Goal: Task Accomplishment & Management: Complete application form

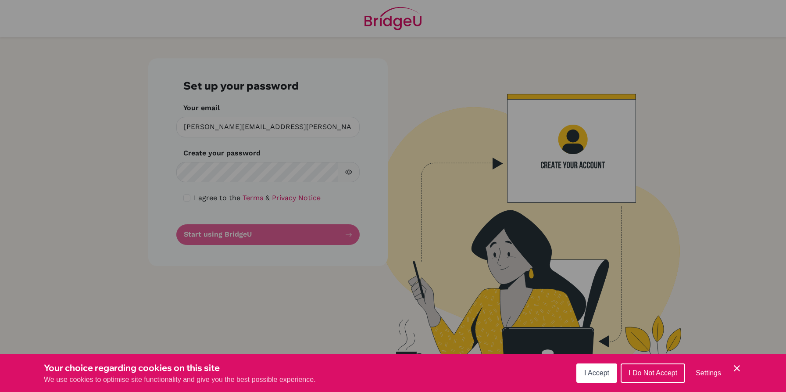
click at [609, 373] on button "I Accept" at bounding box center [596, 372] width 41 height 19
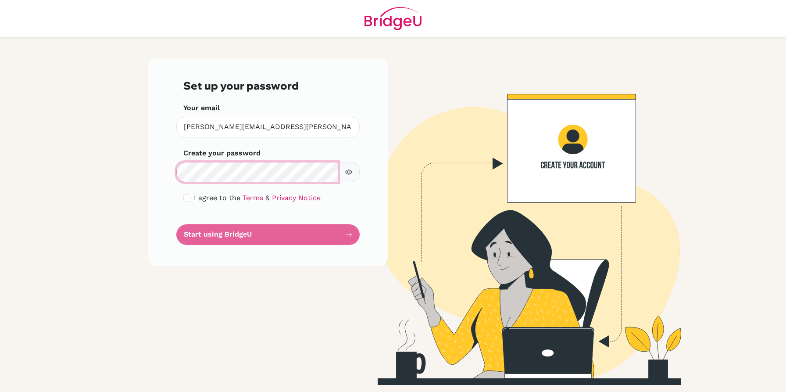
click at [132, 171] on main "Set up your password Your email [PERSON_NAME][EMAIL_ADDRESS][PERSON_NAME][DOMAI…" at bounding box center [393, 196] width 786 height 392
click at [187, 200] on input "checkbox" at bounding box center [186, 197] width 7 height 7
checkbox input "true"
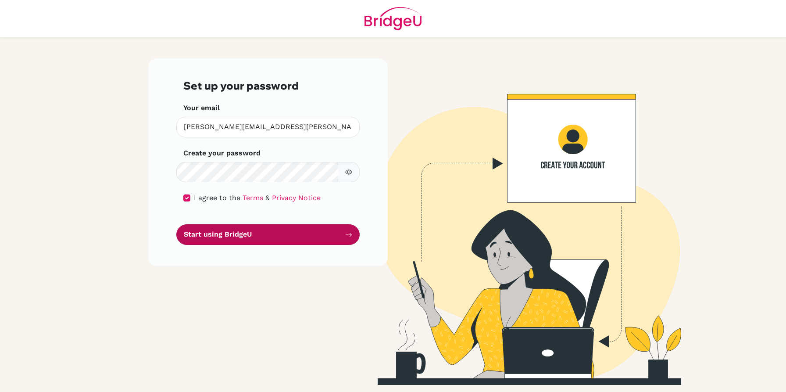
click at [246, 233] on button "Start using BridgeU" at bounding box center [267, 234] width 183 height 21
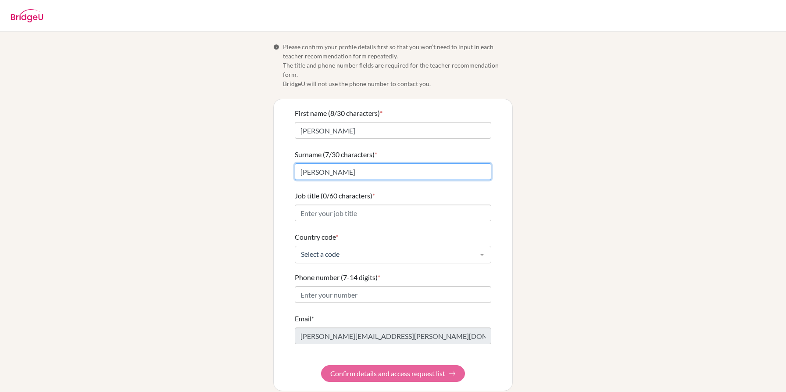
click at [343, 164] on input "Pennell" at bounding box center [393, 171] width 196 height 17
type input "Pennell-Götze"
click at [618, 152] on div "Info Please confirm your profile details first so that you won’t need to input …" at bounding box center [393, 216] width 500 height 349
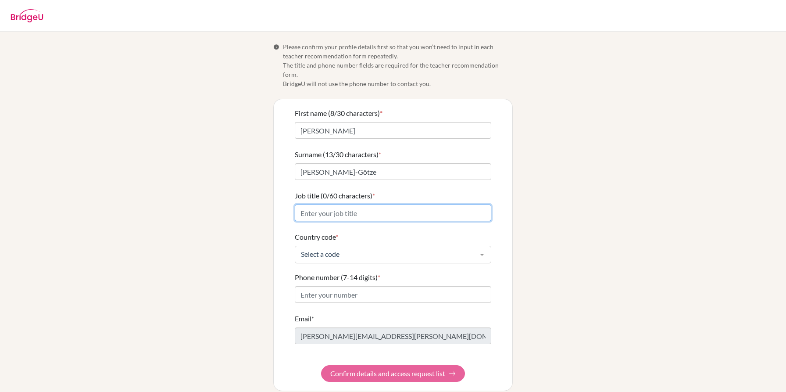
click at [363, 204] on input "Job title (0/60 characters) *" at bounding box center [393, 212] width 196 height 17
type input "HOD Drama & Film"
click at [369, 250] on div "Select a code" at bounding box center [393, 255] width 196 height 18
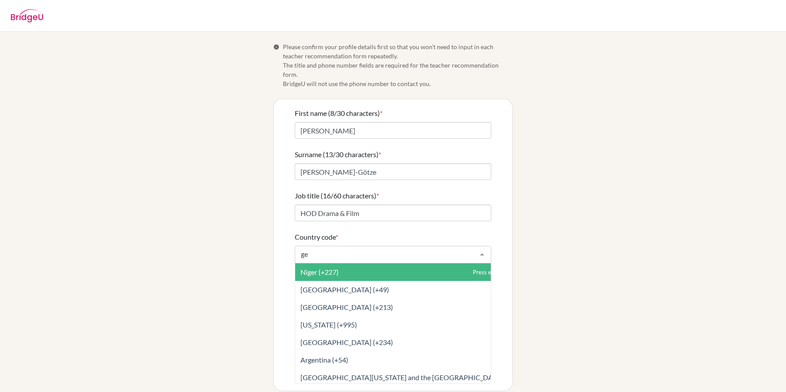
type input "ger"
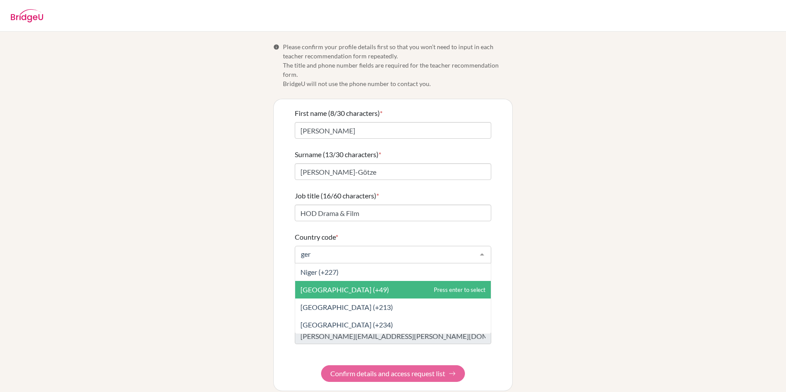
click at [353, 282] on span "Germany (+49)" at bounding box center [393, 290] width 196 height 18
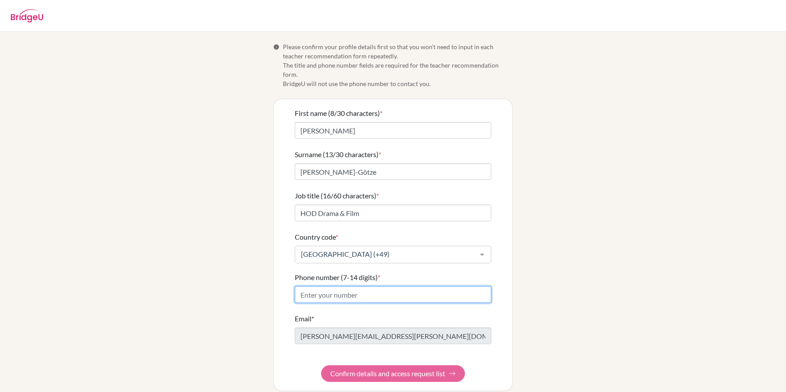
click at [362, 286] on input "Phone number (7-14 digits) *" at bounding box center [393, 294] width 196 height 17
type input "015229923389"
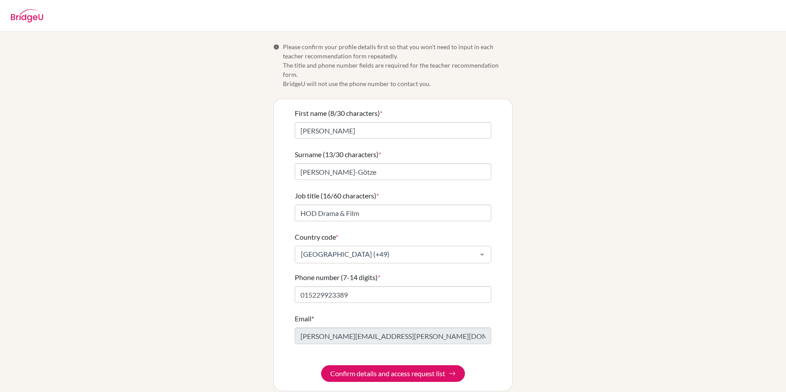
click at [259, 297] on div "Info Please confirm your profile details first so that you won’t need to input …" at bounding box center [393, 216] width 500 height 349
click at [392, 365] on button "Confirm details and access request list" at bounding box center [393, 373] width 144 height 17
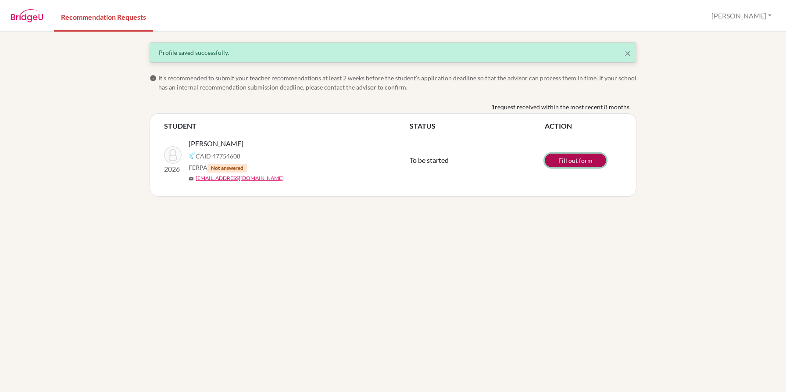
click at [560, 159] on link "Fill out form" at bounding box center [575, 160] width 61 height 14
